Goal: Task Accomplishment & Management: Manage account settings

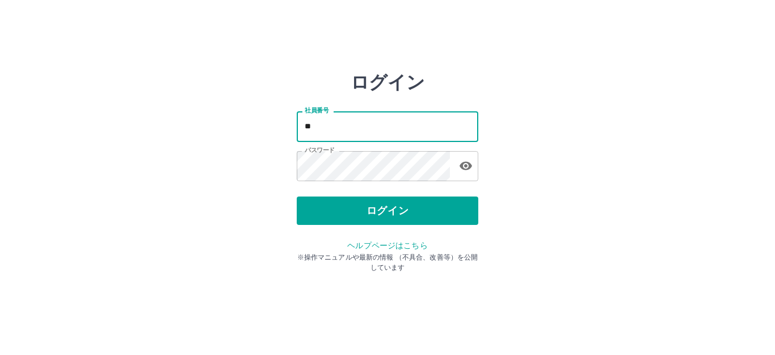
type input "*"
type input "*******"
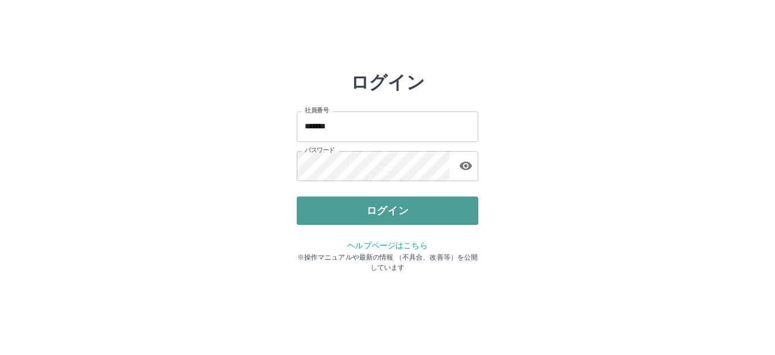
click at [404, 201] on button "ログイン" at bounding box center [388, 210] width 182 height 28
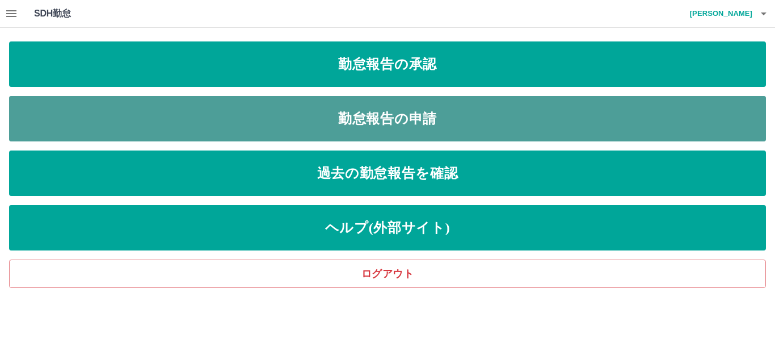
click at [220, 130] on link "勤怠報告の申請" at bounding box center [387, 118] width 757 height 45
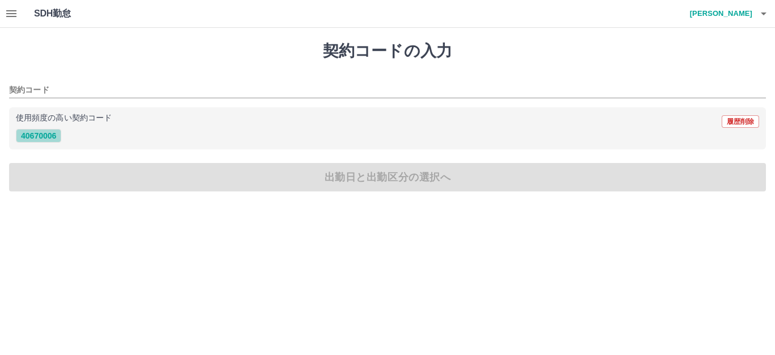
click at [42, 133] on button "40670006" at bounding box center [38, 136] width 45 height 14
type input "********"
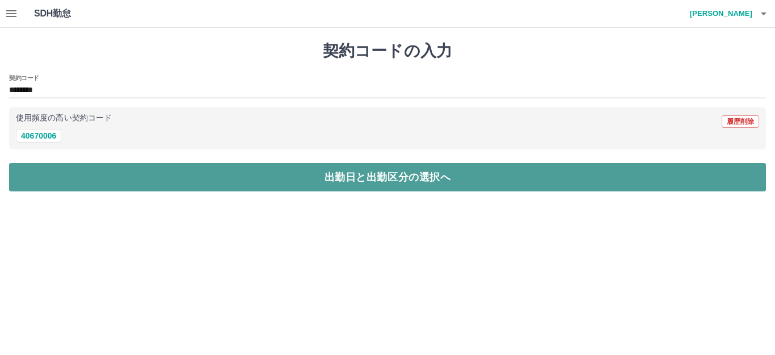
click at [68, 168] on button "出勤日と出勤区分の選択へ" at bounding box center [387, 177] width 757 height 28
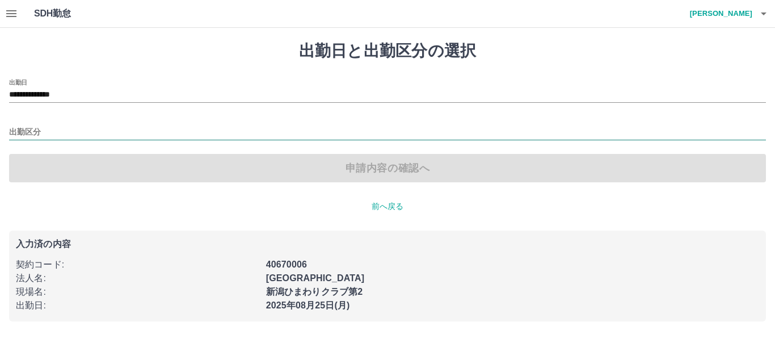
click at [43, 131] on input "出勤区分" at bounding box center [387, 132] width 757 height 14
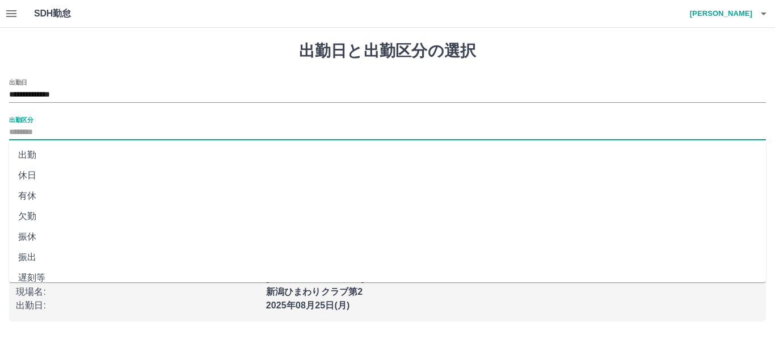
click at [43, 152] on li "出勤" at bounding box center [387, 155] width 757 height 20
type input "**"
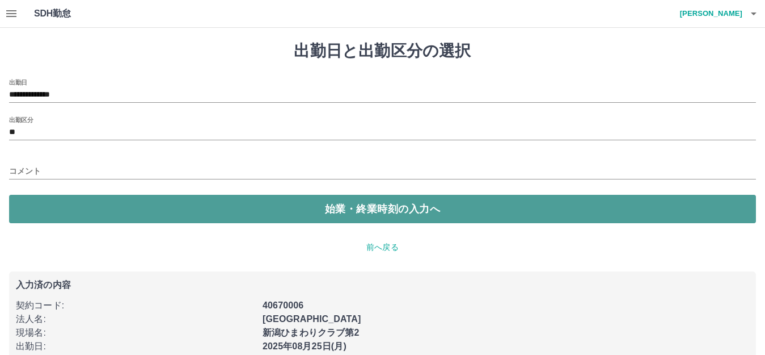
click at [58, 201] on button "始業・終業時刻の入力へ" at bounding box center [382, 209] width 747 height 28
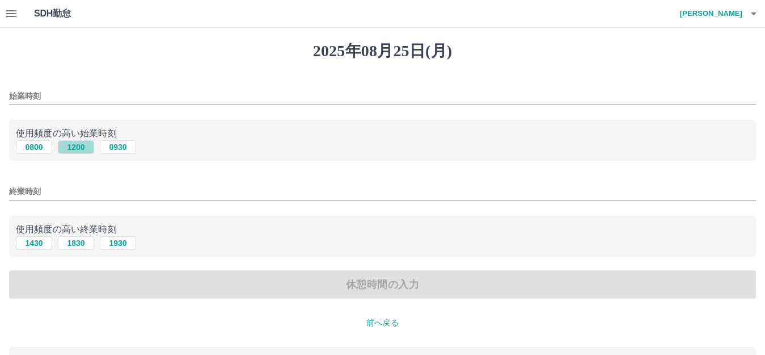
drag, startPoint x: 65, startPoint y: 144, endPoint x: 69, endPoint y: 151, distance: 7.9
click at [66, 145] on button "1200" at bounding box center [76, 147] width 36 height 14
type input "****"
click at [70, 246] on button "1830" at bounding box center [76, 243] width 36 height 14
type input "****"
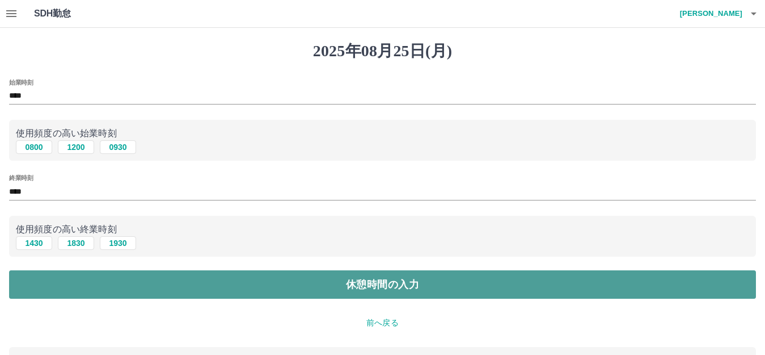
click at [89, 285] on button "休憩時間の入力" at bounding box center [382, 284] width 747 height 28
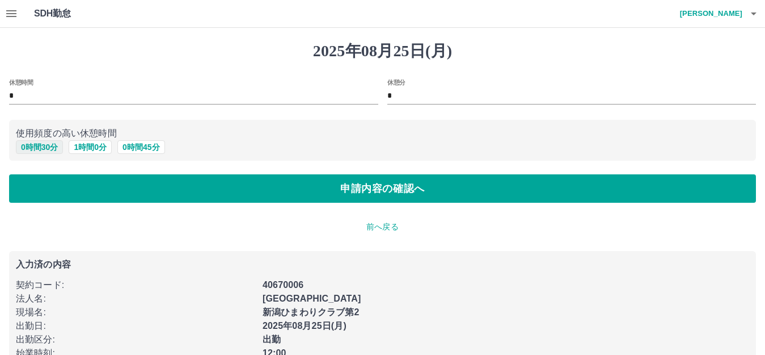
click at [41, 150] on button "0 時間 30 分" at bounding box center [39, 147] width 47 height 14
type input "**"
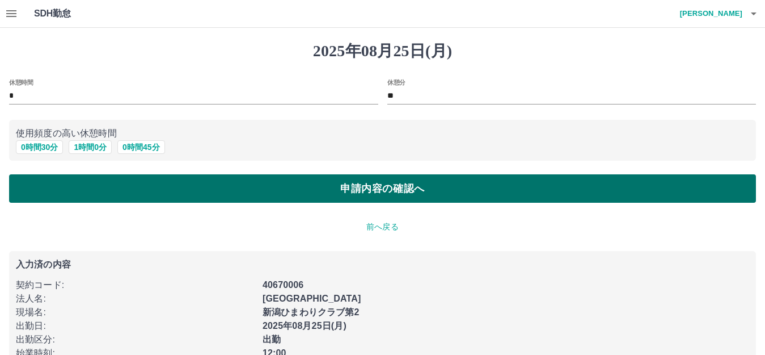
click at [66, 200] on button "申請内容の確認へ" at bounding box center [382, 188] width 747 height 28
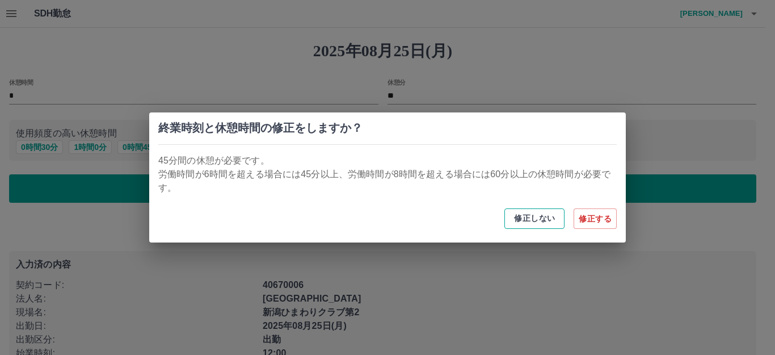
click at [532, 220] on button "修正しない" at bounding box center [534, 218] width 60 height 20
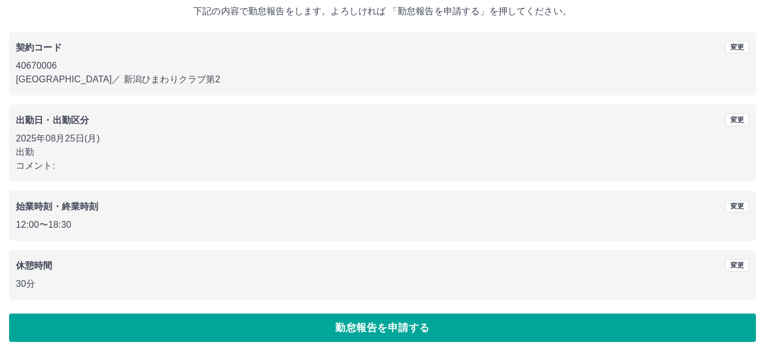
scroll to position [70, 0]
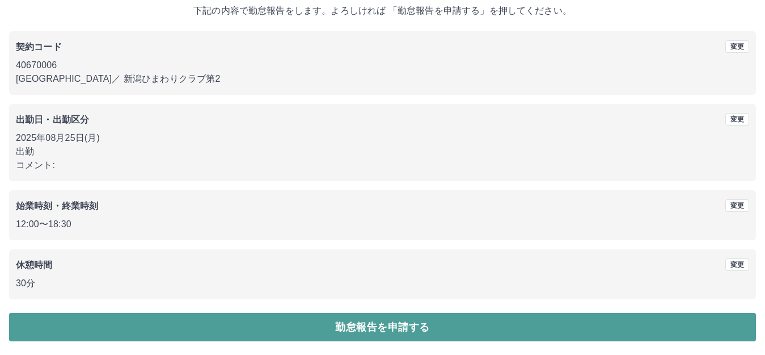
click at [474, 335] on button "勤怠報告を申請する" at bounding box center [382, 327] width 747 height 28
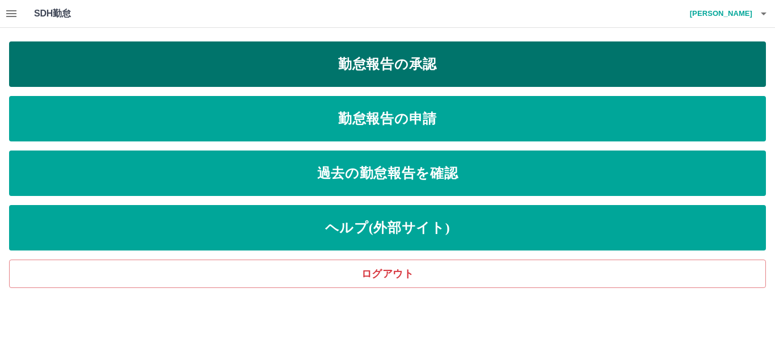
click at [252, 69] on link "勤怠報告の承認" at bounding box center [387, 63] width 757 height 45
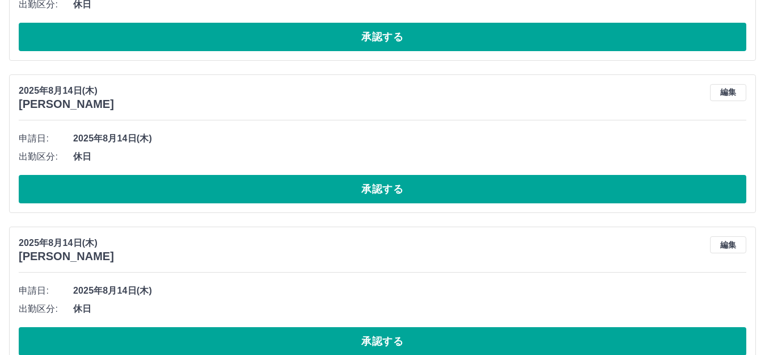
scroll to position [4742, 0]
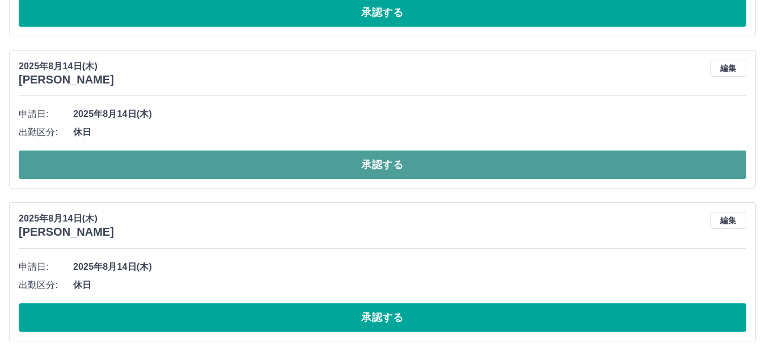
click at [296, 159] on button "承認する" at bounding box center [383, 164] width 728 height 28
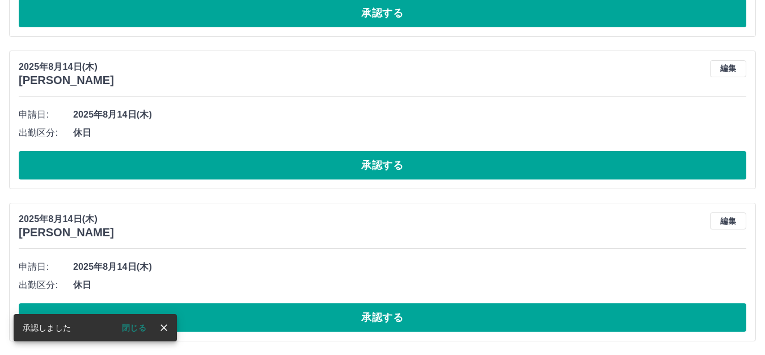
scroll to position [4590, 0]
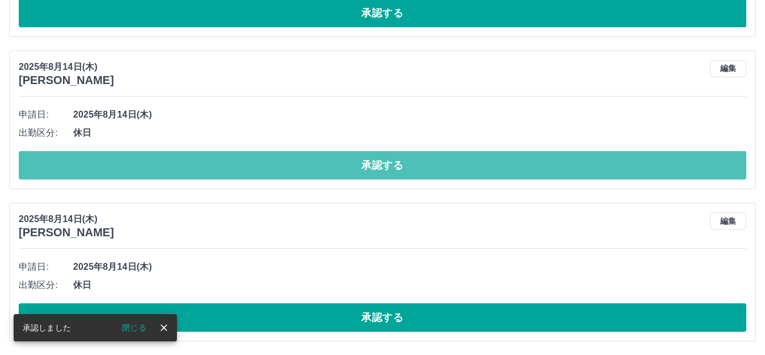
click at [296, 159] on button "承認する" at bounding box center [383, 165] width 728 height 28
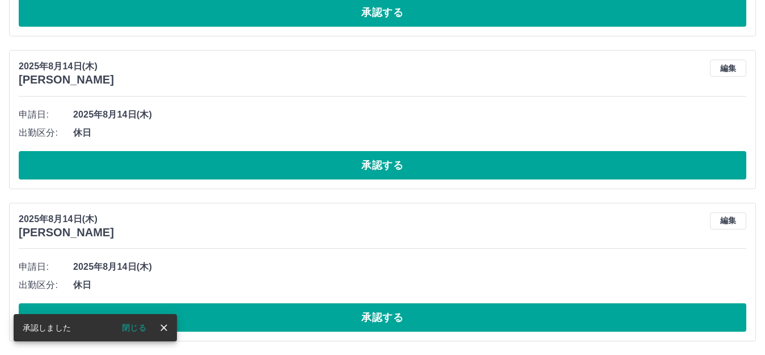
scroll to position [4437, 0]
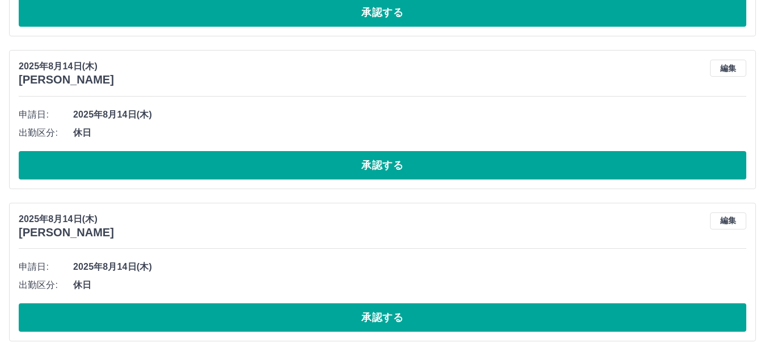
click at [296, 162] on button "承認する" at bounding box center [383, 165] width 728 height 28
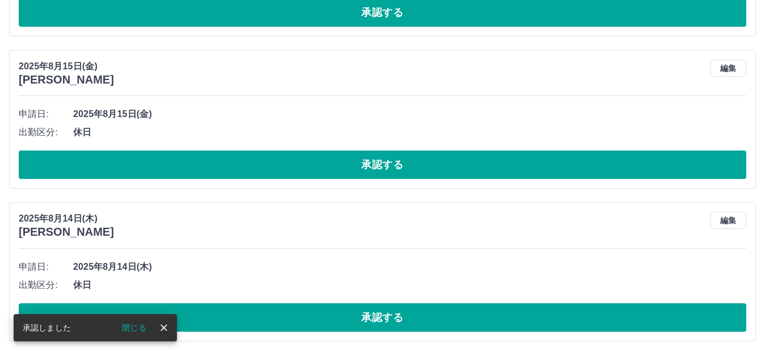
scroll to position [4285, 0]
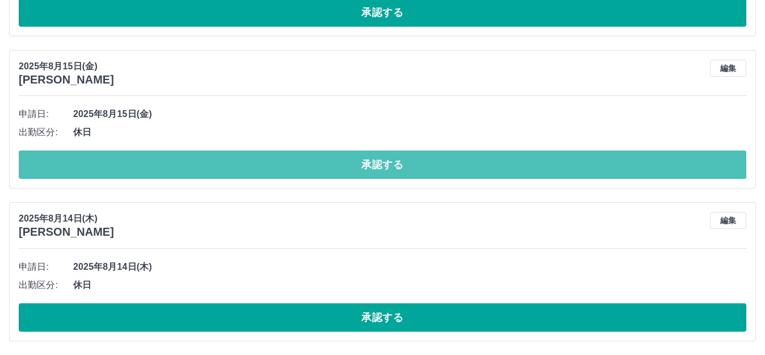
click at [296, 161] on button "承認する" at bounding box center [383, 164] width 728 height 28
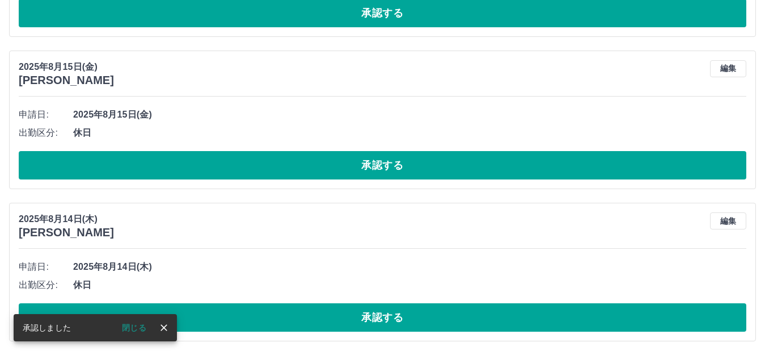
scroll to position [4133, 0]
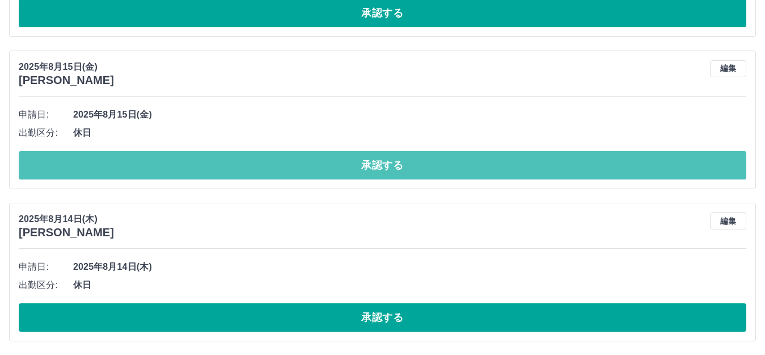
click at [296, 161] on button "承認する" at bounding box center [383, 165] width 728 height 28
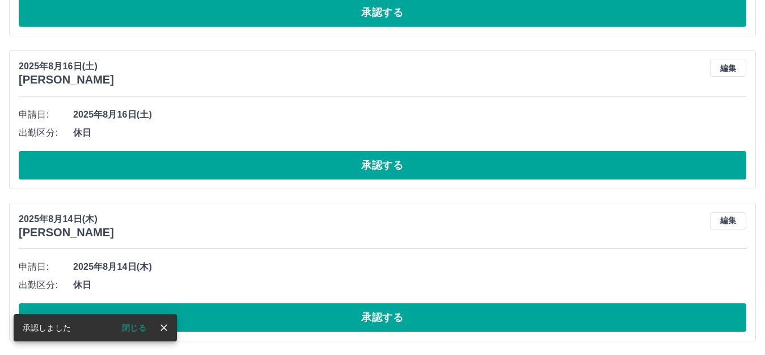
scroll to position [3981, 0]
click at [296, 161] on button "承認する" at bounding box center [383, 165] width 728 height 28
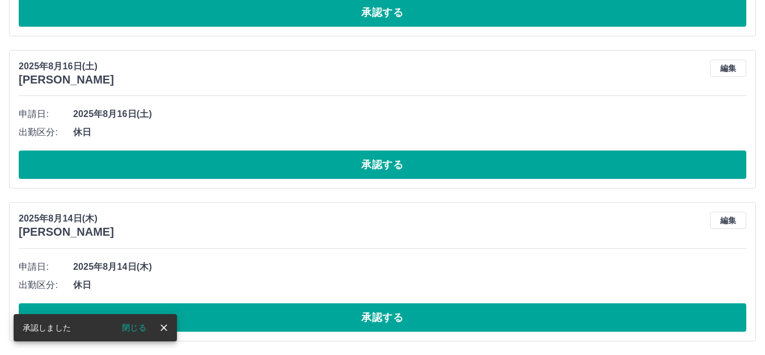
scroll to position [3829, 0]
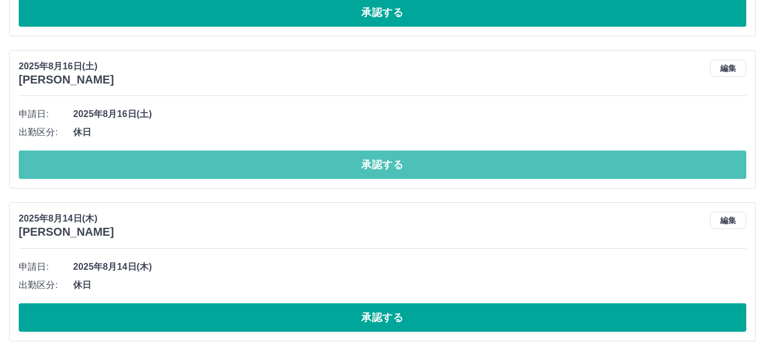
click at [296, 161] on button "承認する" at bounding box center [383, 164] width 728 height 28
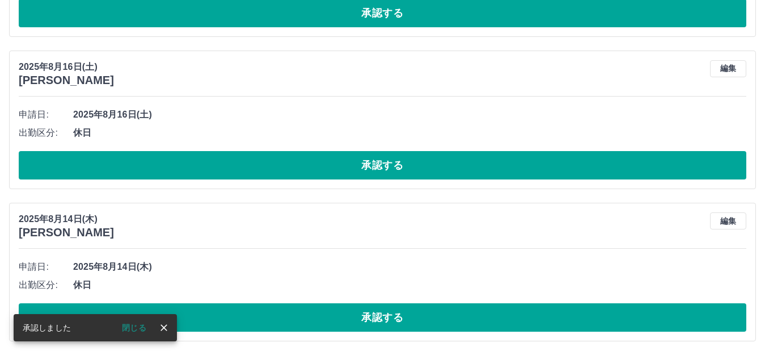
scroll to position [3676, 0]
click at [296, 161] on button "承認する" at bounding box center [383, 165] width 728 height 28
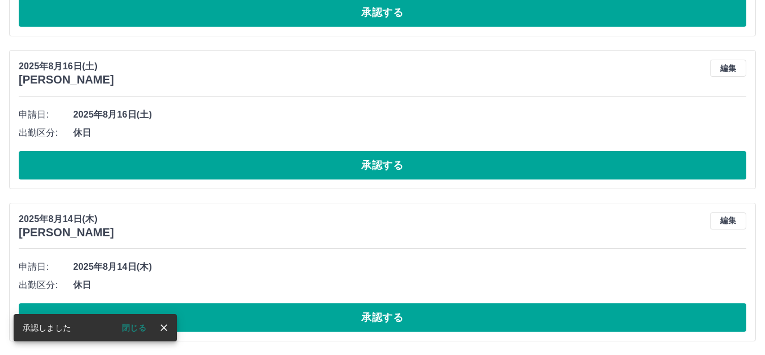
scroll to position [3524, 0]
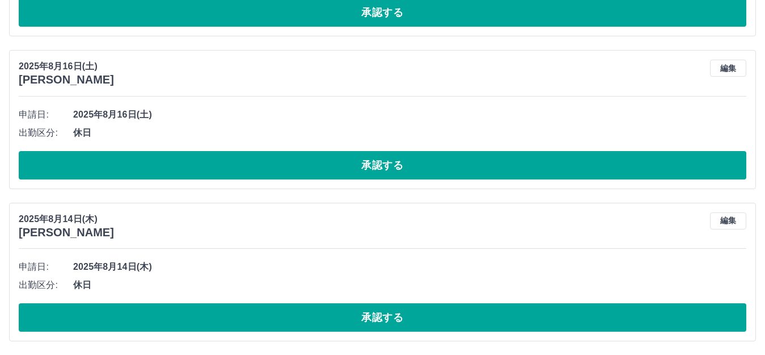
click at [296, 161] on button "承認する" at bounding box center [383, 165] width 728 height 28
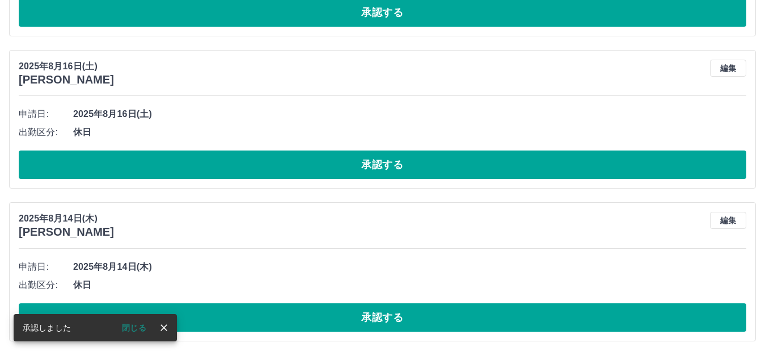
scroll to position [3372, 0]
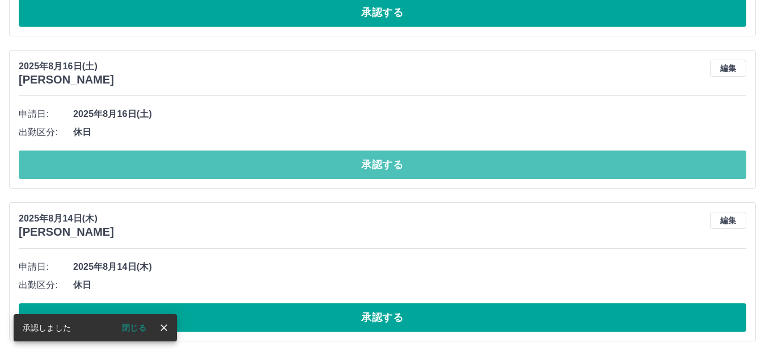
click at [296, 161] on button "承認する" at bounding box center [383, 164] width 728 height 28
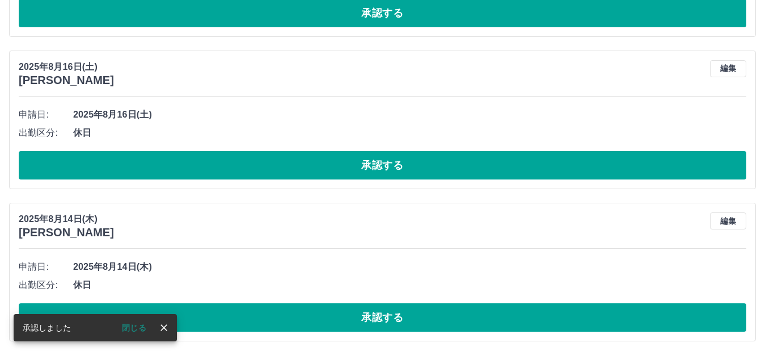
scroll to position [3219, 0]
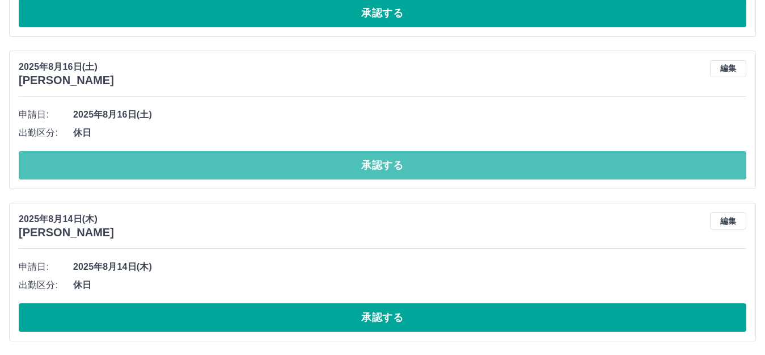
click at [296, 161] on button "承認する" at bounding box center [383, 165] width 728 height 28
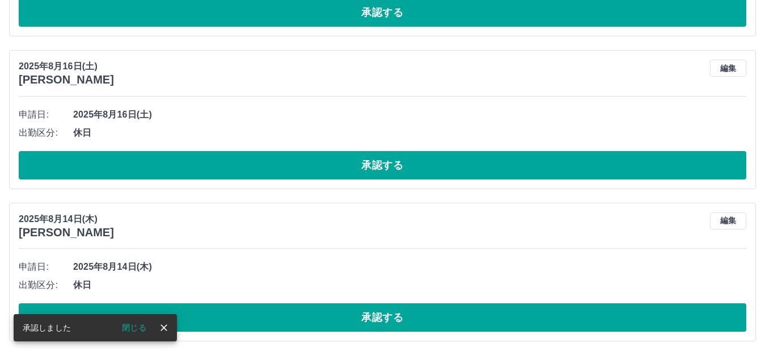
scroll to position [3067, 0]
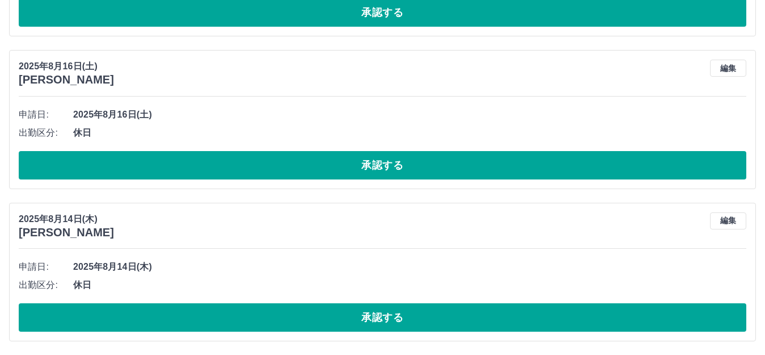
click at [296, 161] on button "承認する" at bounding box center [383, 165] width 728 height 28
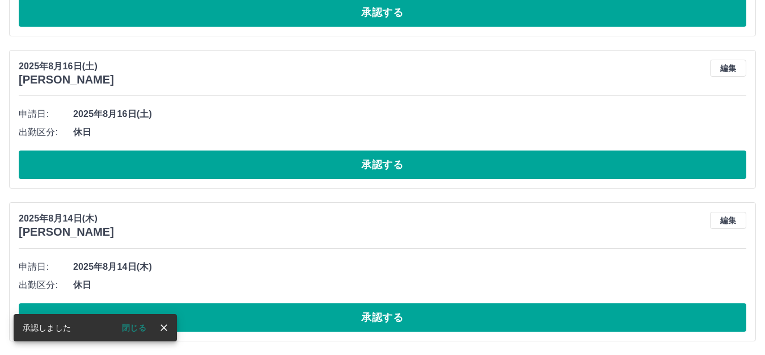
scroll to position [2915, 0]
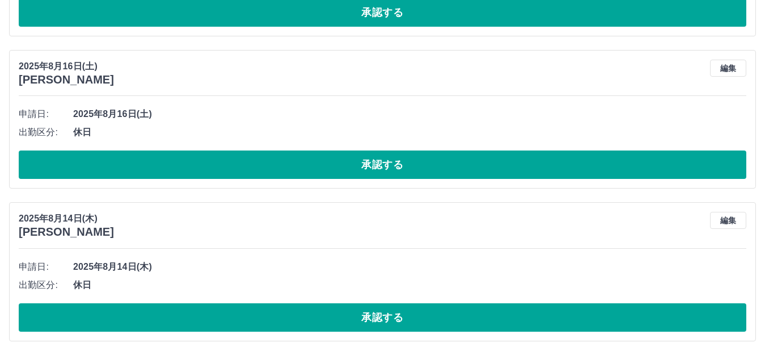
click at [296, 161] on button "承認する" at bounding box center [383, 164] width 728 height 28
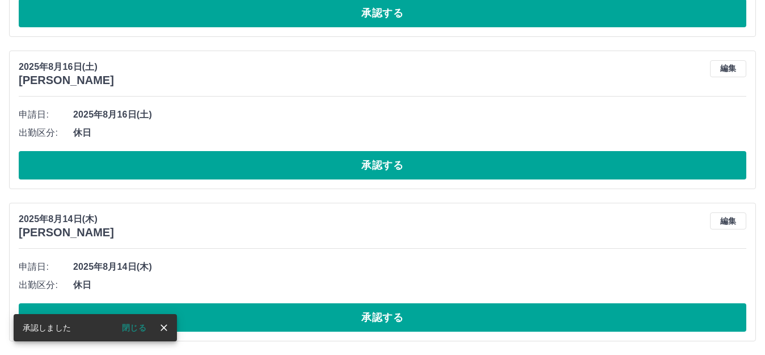
scroll to position [2762, 0]
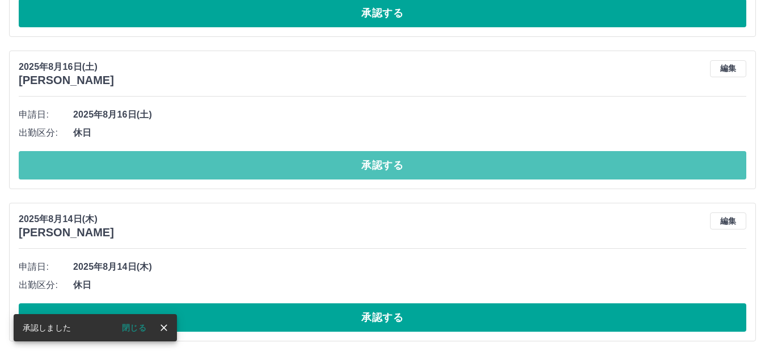
click at [296, 161] on button "承認する" at bounding box center [383, 165] width 728 height 28
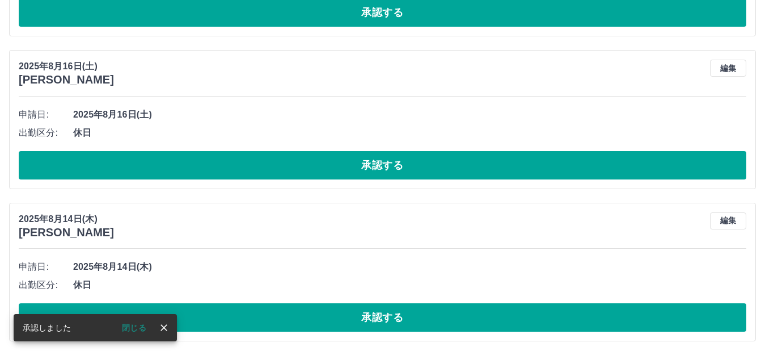
scroll to position [2610, 0]
click at [296, 161] on button "承認する" at bounding box center [383, 165] width 728 height 28
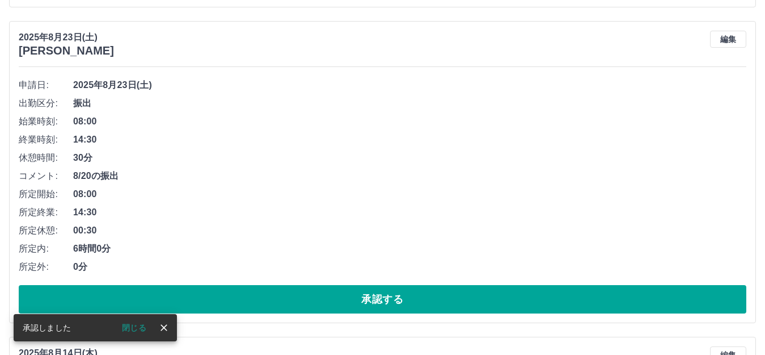
scroll to position [2345, 0]
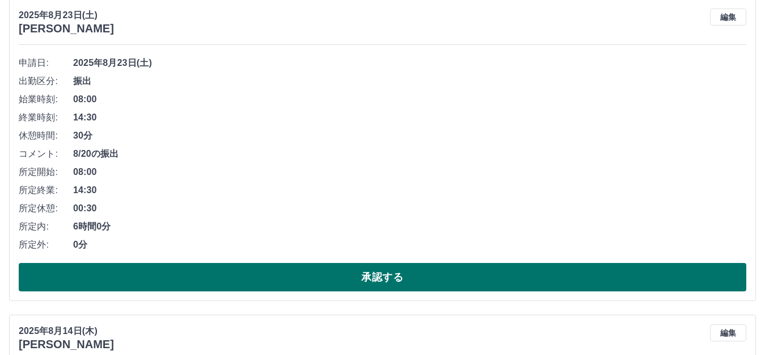
click at [312, 270] on button "承認する" at bounding box center [383, 277] width 728 height 28
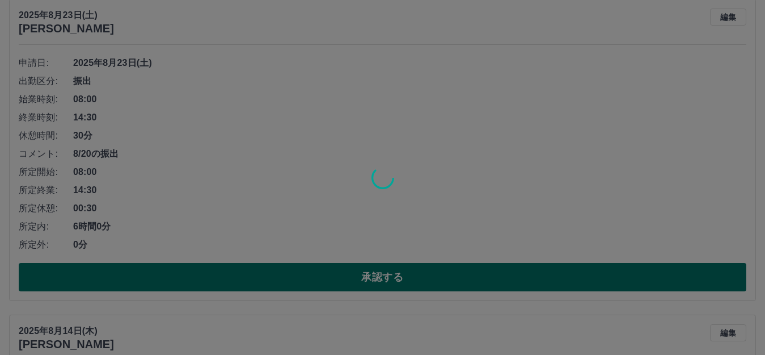
scroll to position [2029, 0]
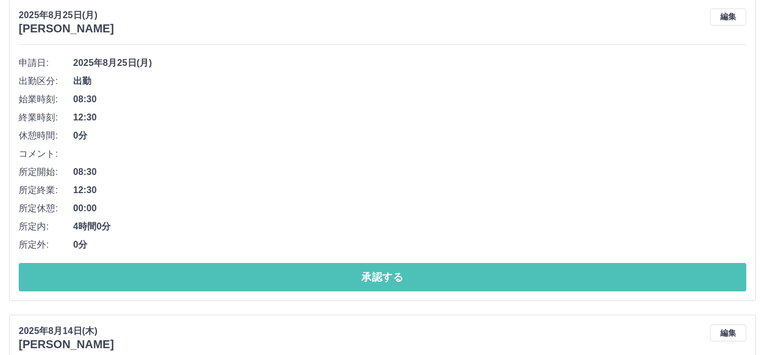
click at [312, 270] on button "承認する" at bounding box center [383, 277] width 728 height 28
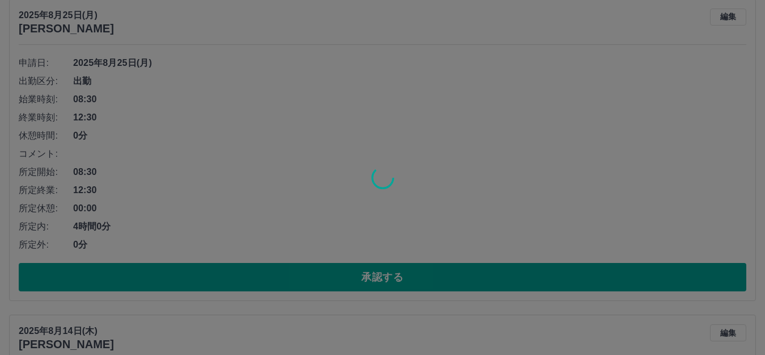
scroll to position [1714, 0]
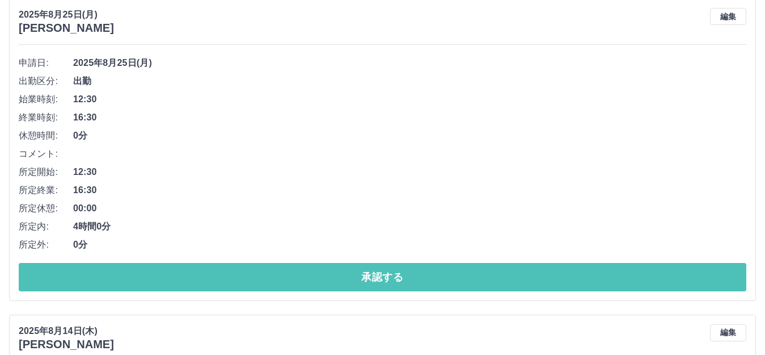
click at [312, 270] on button "承認する" at bounding box center [383, 277] width 728 height 28
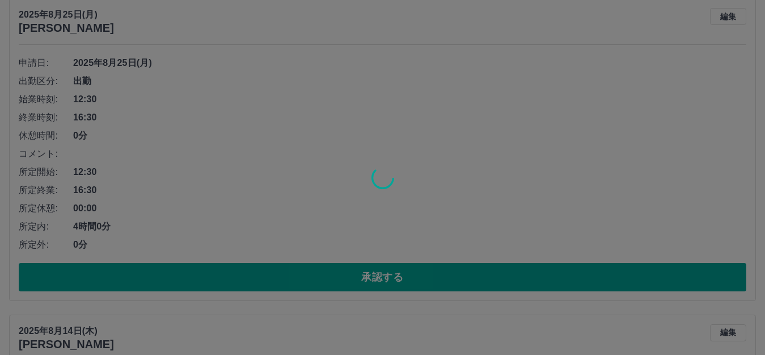
scroll to position [1398, 0]
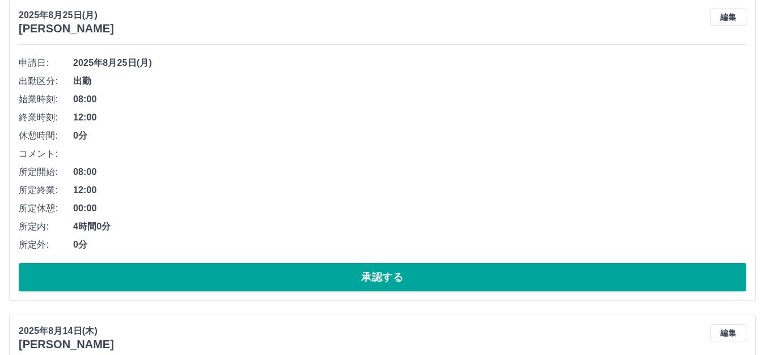
click at [309, 274] on button "承認する" at bounding box center [383, 277] width 728 height 28
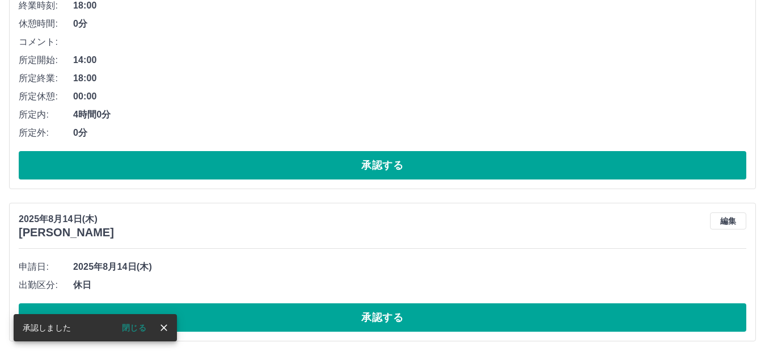
scroll to position [1082, 0]
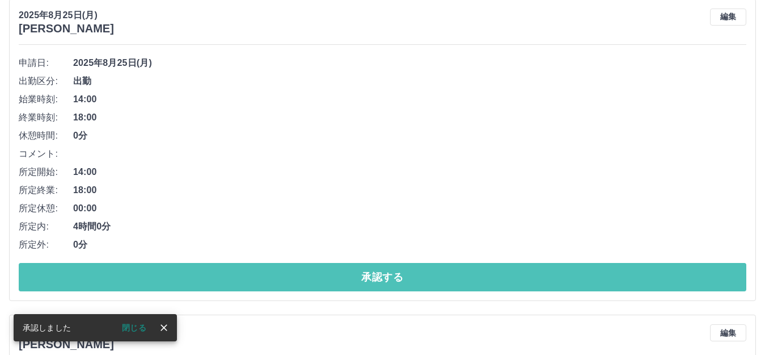
click at [309, 274] on button "承認する" at bounding box center [383, 277] width 728 height 28
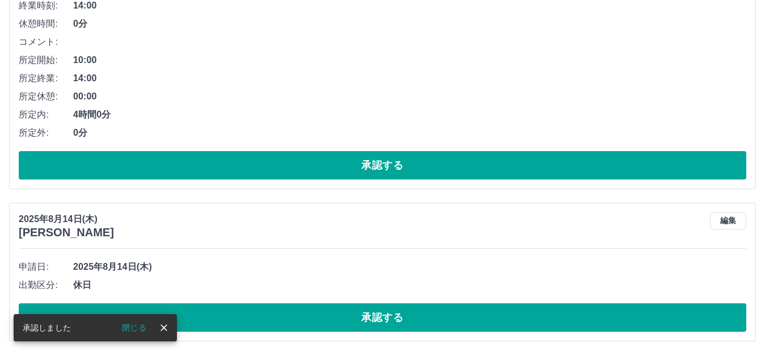
scroll to position [767, 0]
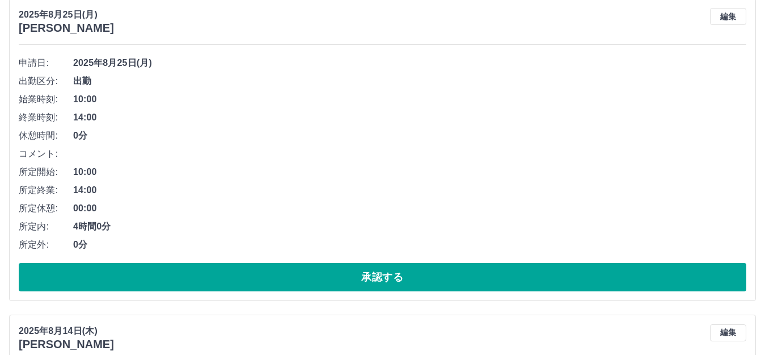
click at [309, 274] on button "承認する" at bounding box center [383, 277] width 728 height 28
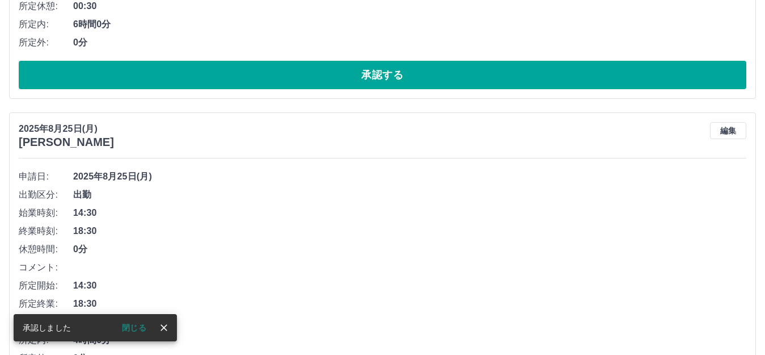
scroll to position [451, 0]
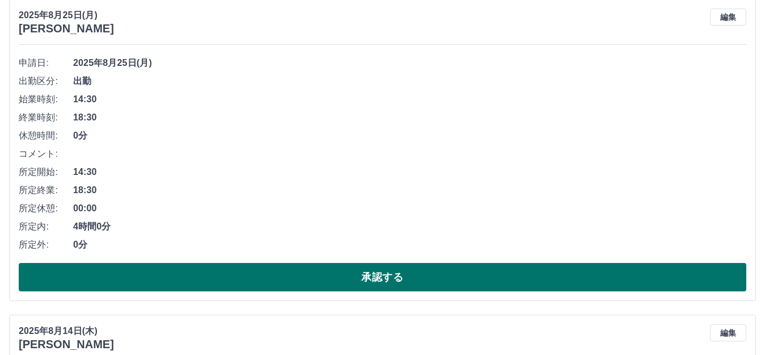
click at [310, 275] on button "承認する" at bounding box center [383, 277] width 728 height 28
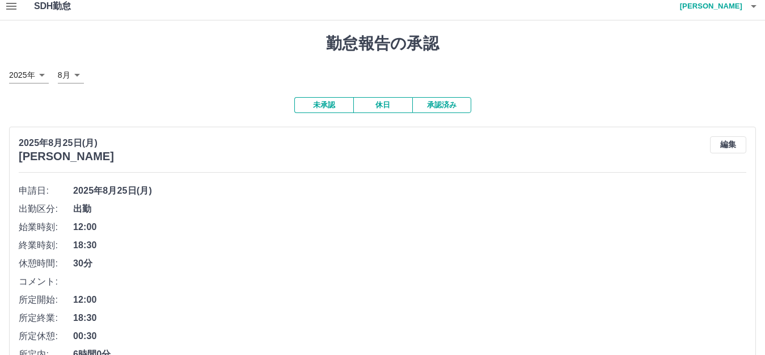
scroll to position [0, 0]
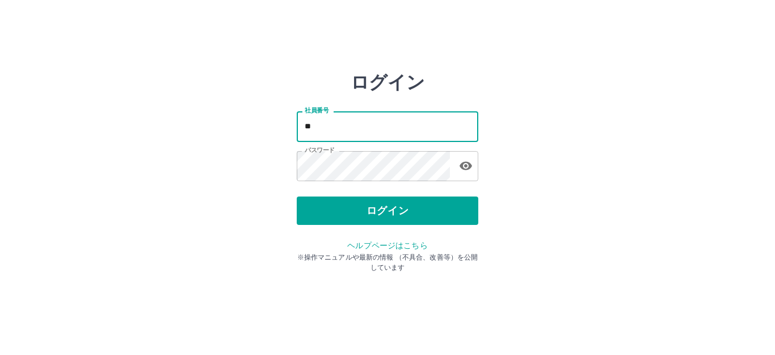
type input "*"
type input "*******"
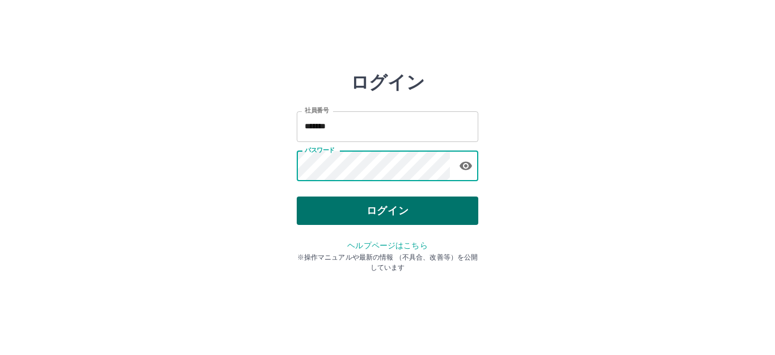
click at [415, 205] on button "ログイン" at bounding box center [388, 210] width 182 height 28
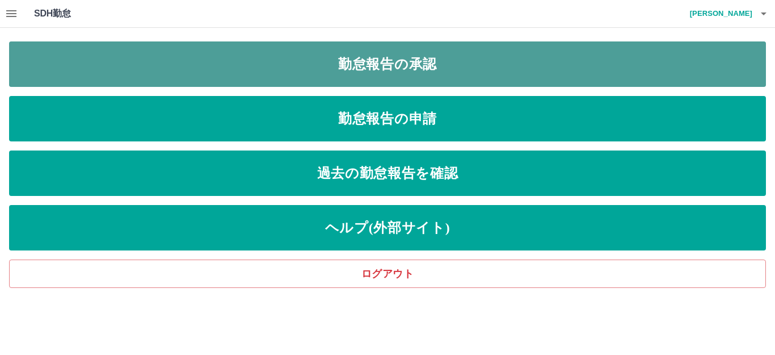
click at [237, 60] on link "勤怠報告の承認" at bounding box center [387, 63] width 757 height 45
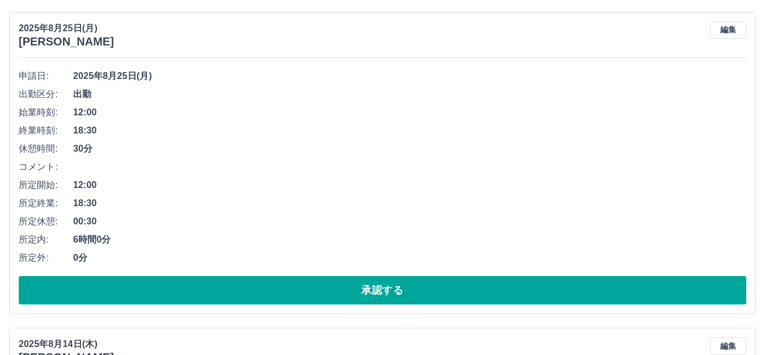
scroll to position [57, 0]
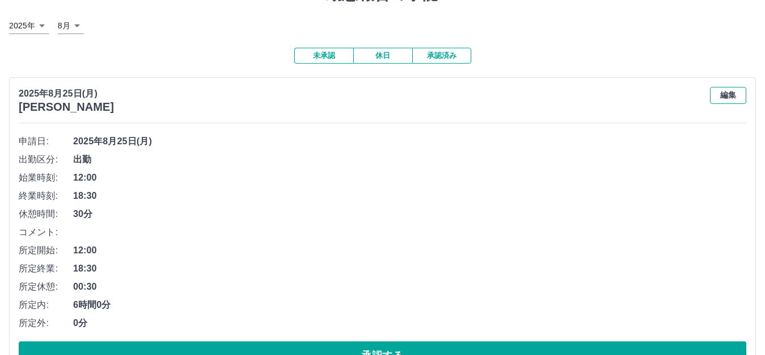
click at [738, 100] on button "編集" at bounding box center [728, 95] width 36 height 17
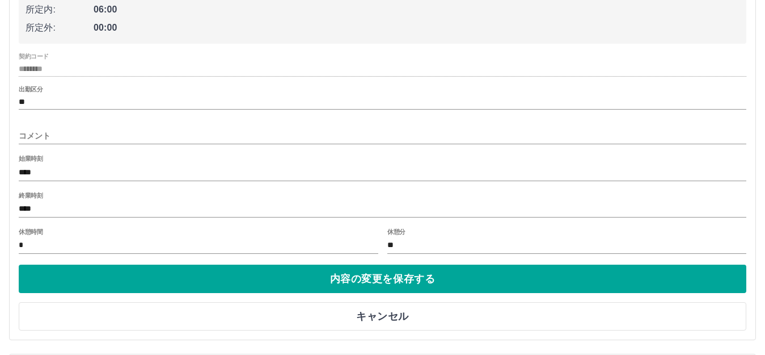
scroll to position [284, 0]
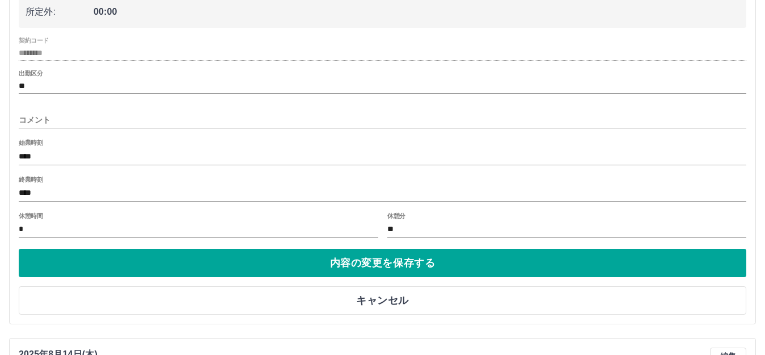
click at [133, 189] on input "****" at bounding box center [383, 193] width 728 height 16
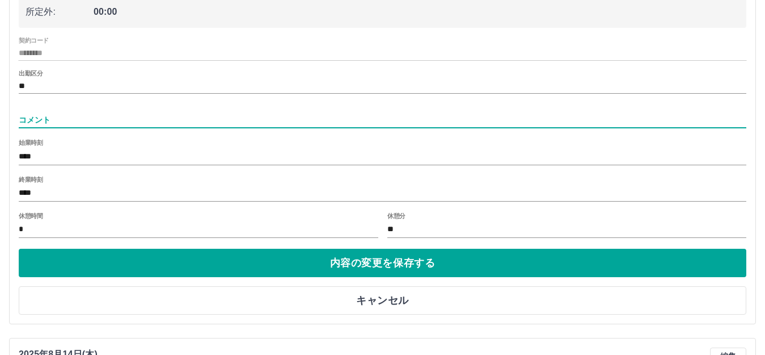
click at [111, 119] on input "コメント" at bounding box center [383, 120] width 728 height 16
type input "*"
type input "**********"
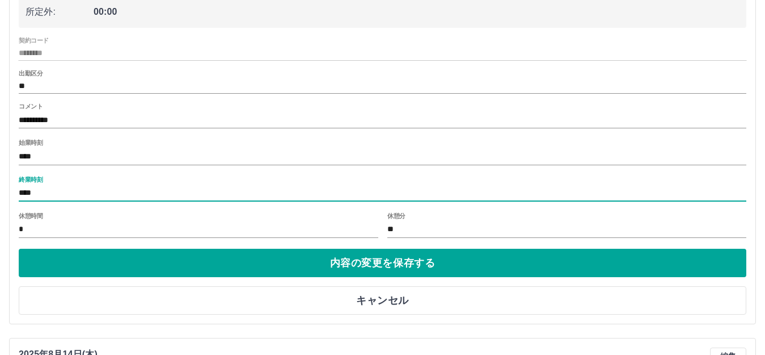
click at [54, 190] on input "****" at bounding box center [383, 193] width 728 height 16
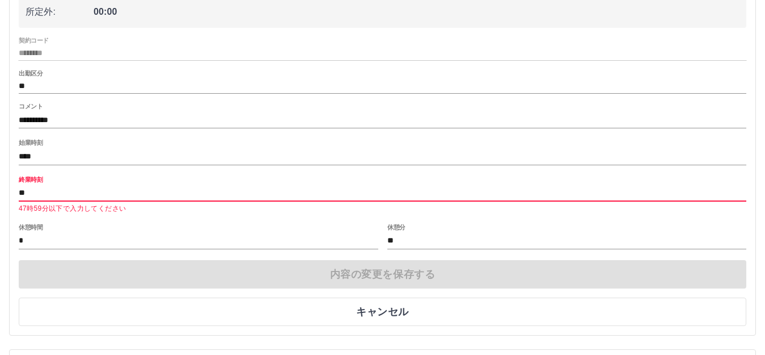
type input "*"
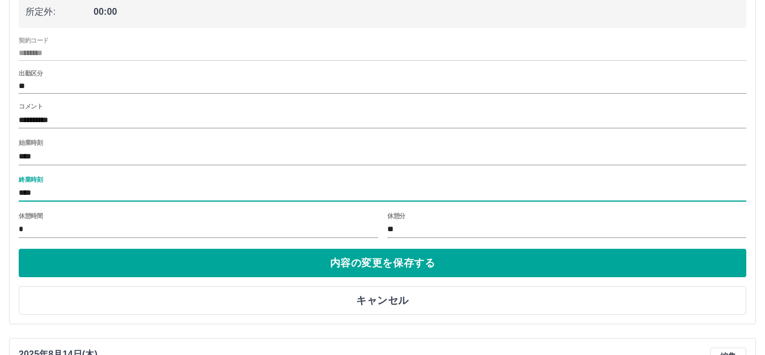
type input "****"
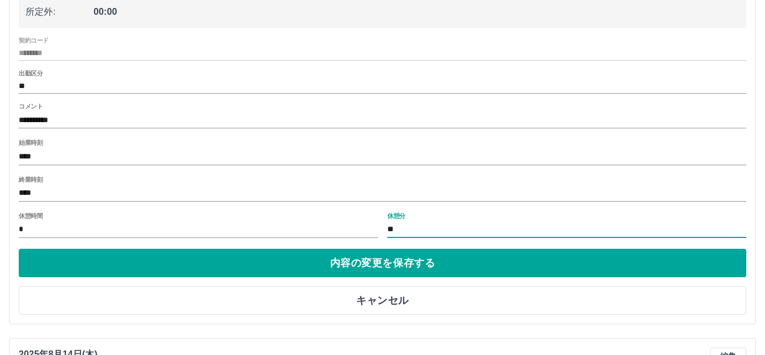
click at [447, 226] on input "**" at bounding box center [568, 229] width 360 height 16
type input "*"
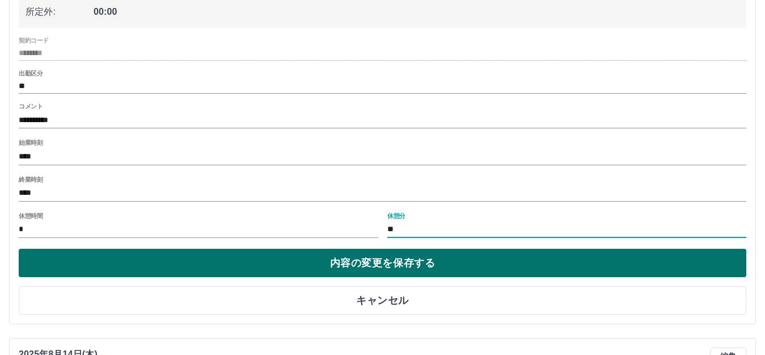
type input "**"
click at [386, 266] on button "内容の変更を保存する" at bounding box center [383, 263] width 728 height 28
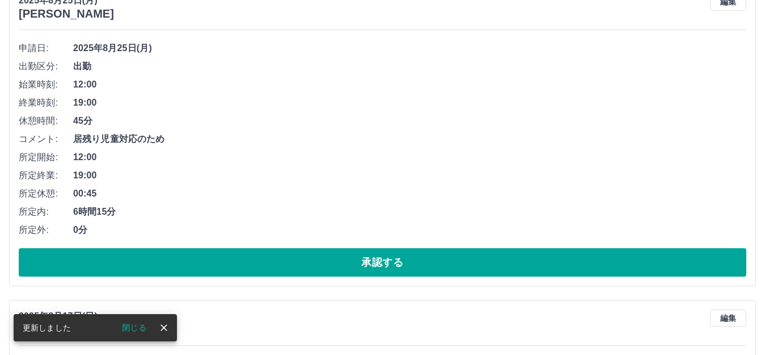
scroll to position [170, 0]
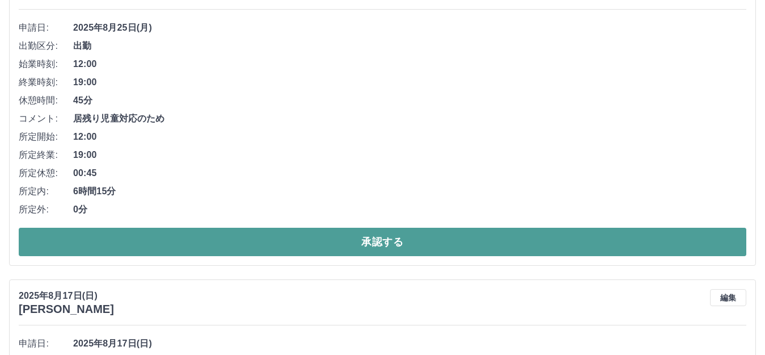
click at [443, 240] on button "承認する" at bounding box center [383, 242] width 728 height 28
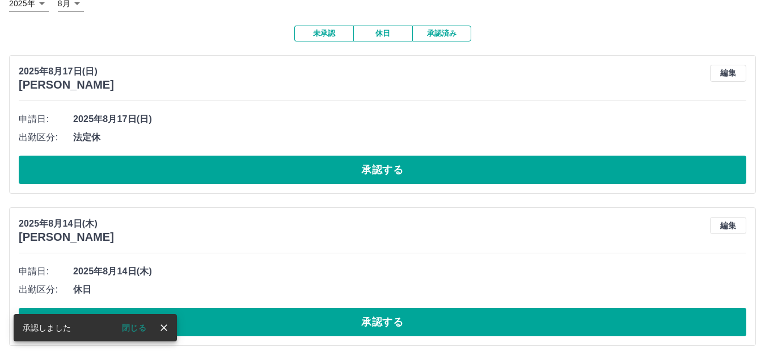
scroll to position [85, 0]
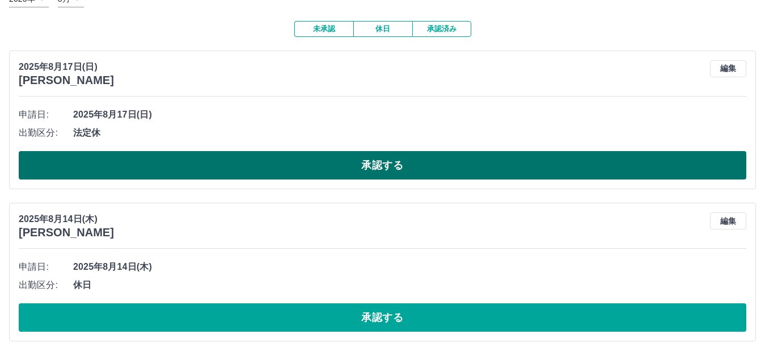
click at [435, 162] on button "承認する" at bounding box center [383, 165] width 728 height 28
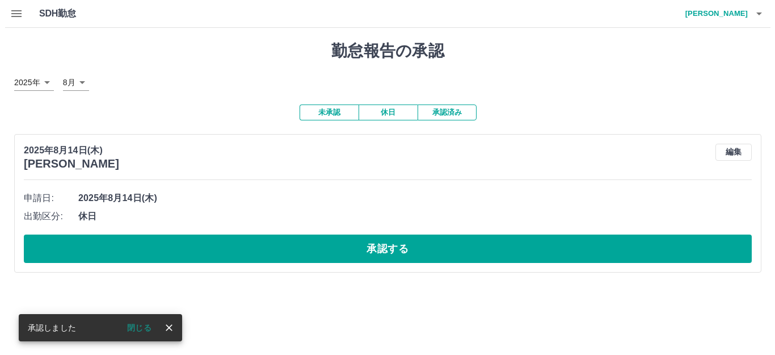
scroll to position [0, 0]
